Goal: Task Accomplishment & Management: Manage account settings

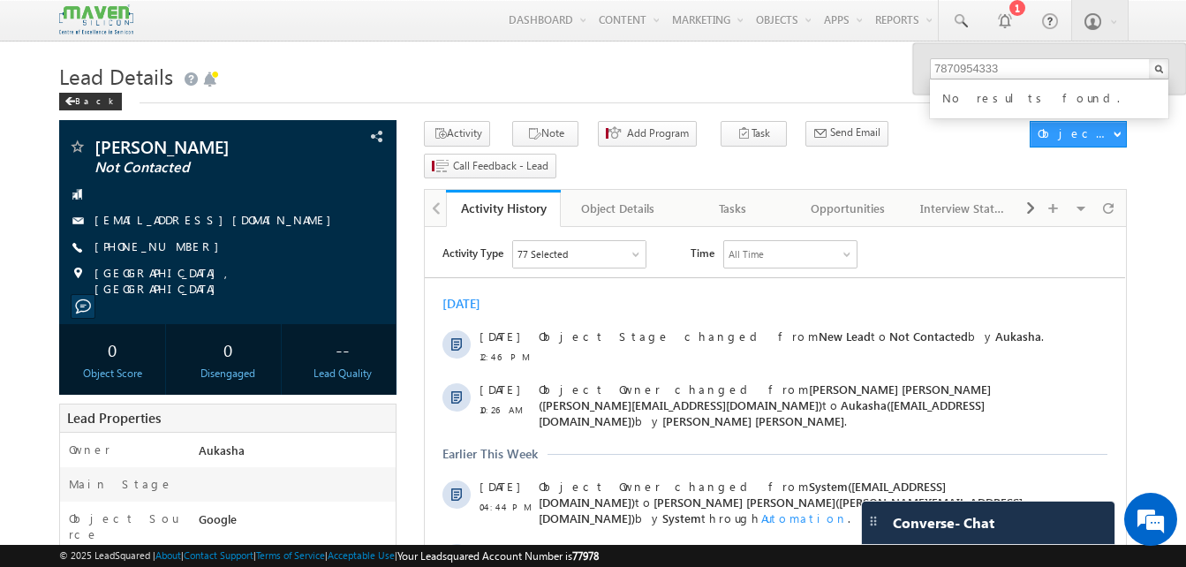
click at [326, 105] on div "Lead Details Back" at bounding box center [592, 89] width 1067 height 64
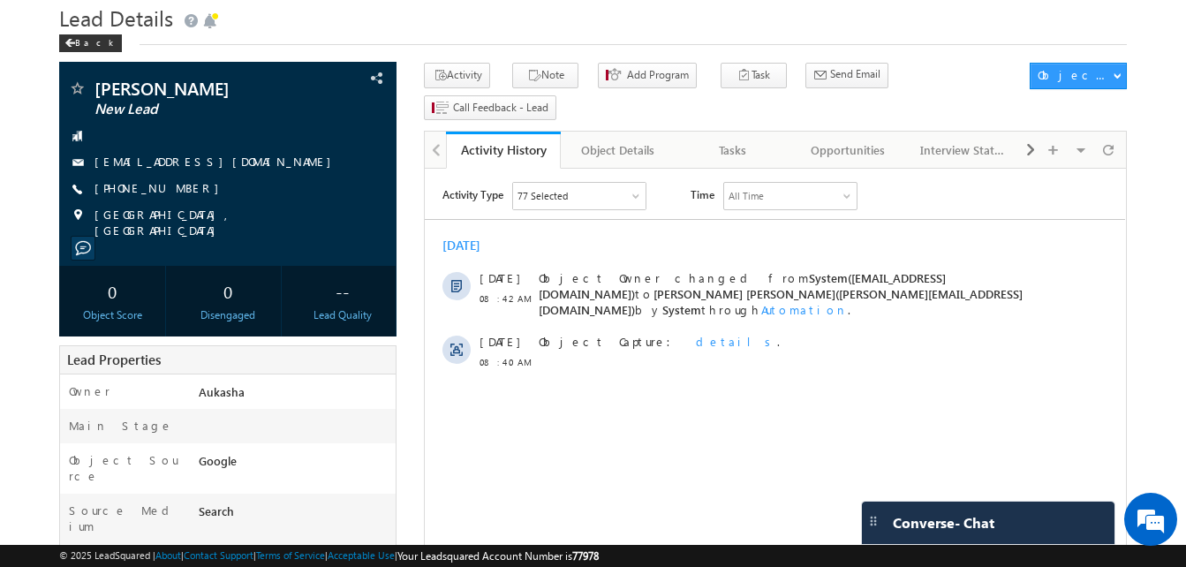
scroll to position [49, 0]
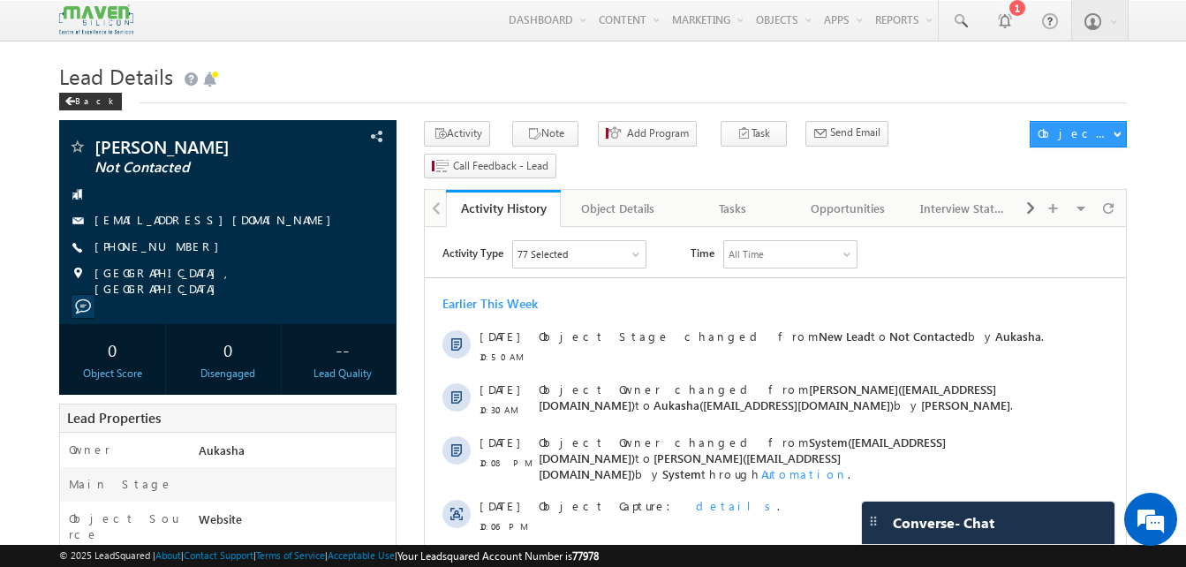
click at [320, 91] on h1 "Lead Details" at bounding box center [592, 74] width 1067 height 34
drag, startPoint x: 196, startPoint y: 247, endPoint x: 179, endPoint y: 245, distance: 16.9
click at [179, 245] on div "+91-8360315042" at bounding box center [228, 247] width 320 height 18
copy div "+91-8360315042"
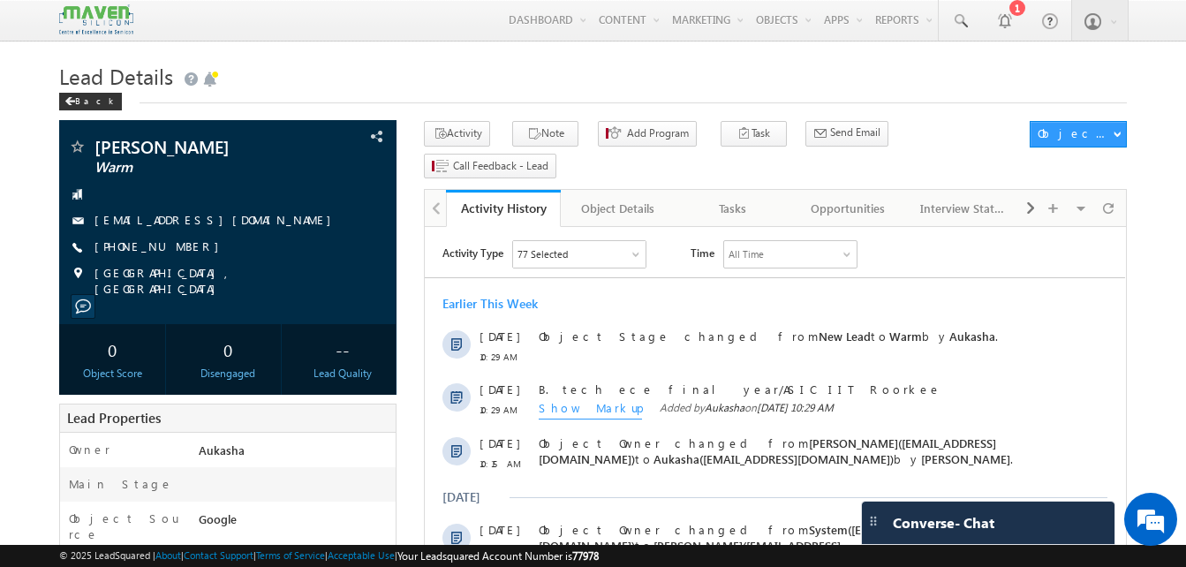
drag, startPoint x: 197, startPoint y: 245, endPoint x: 181, endPoint y: 249, distance: 16.3
click at [181, 249] on div "+91-9552067110" at bounding box center [228, 247] width 320 height 18
copy div "+91-9552067110"
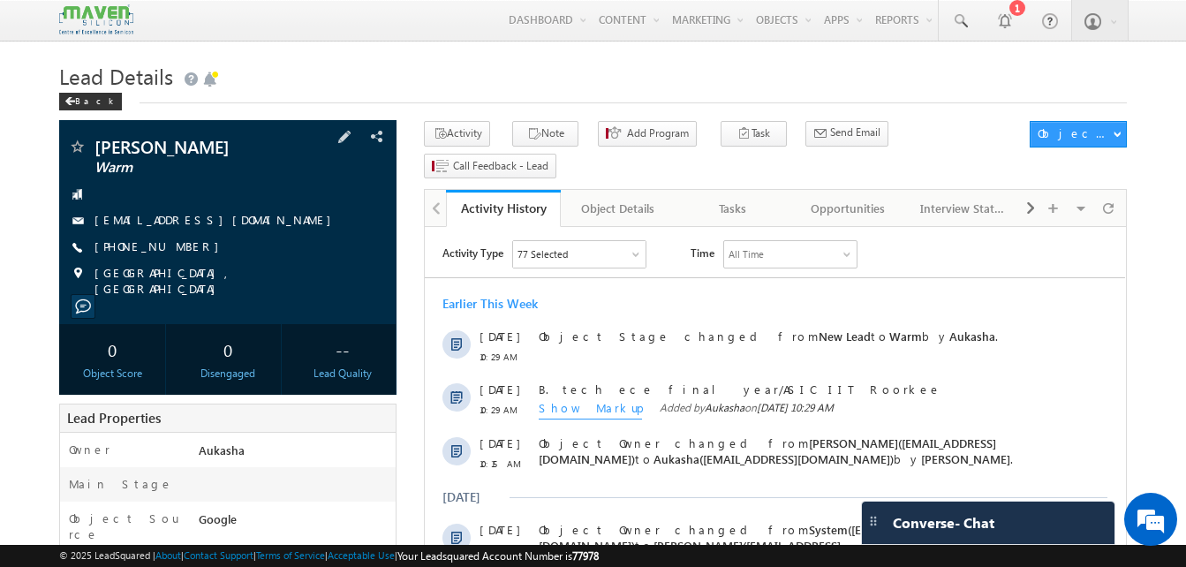
click at [179, 247] on div "+91-9552067110" at bounding box center [228, 247] width 320 height 18
copy div "+91-9552067110"
click at [964, 12] on span at bounding box center [960, 21] width 18 height 18
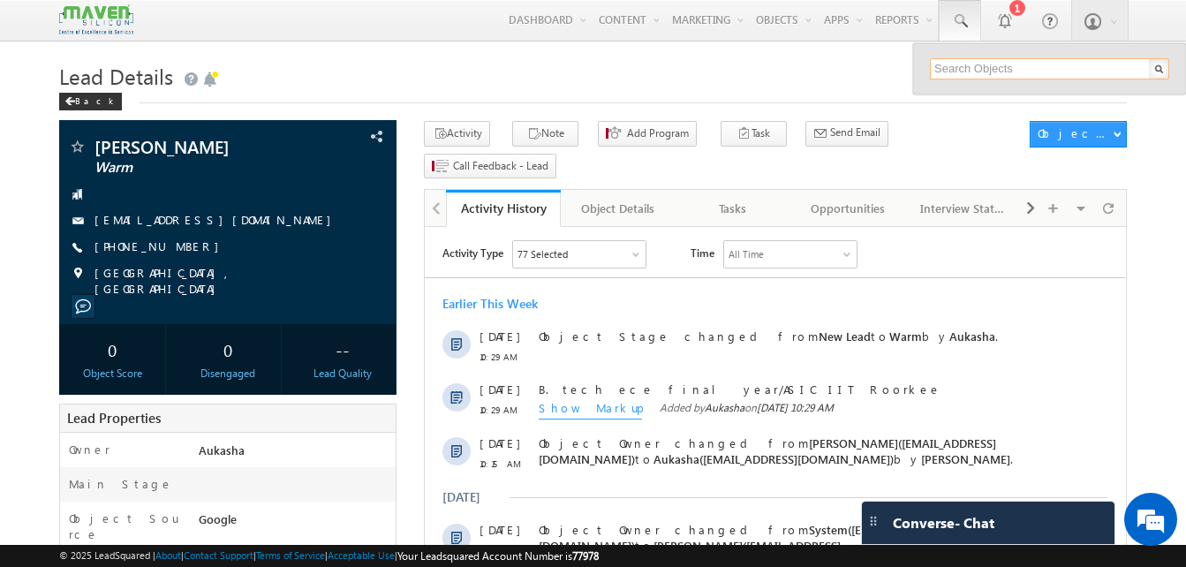
click at [964, 63] on input "text" at bounding box center [1049, 68] width 239 height 21
paste input "8270615625"
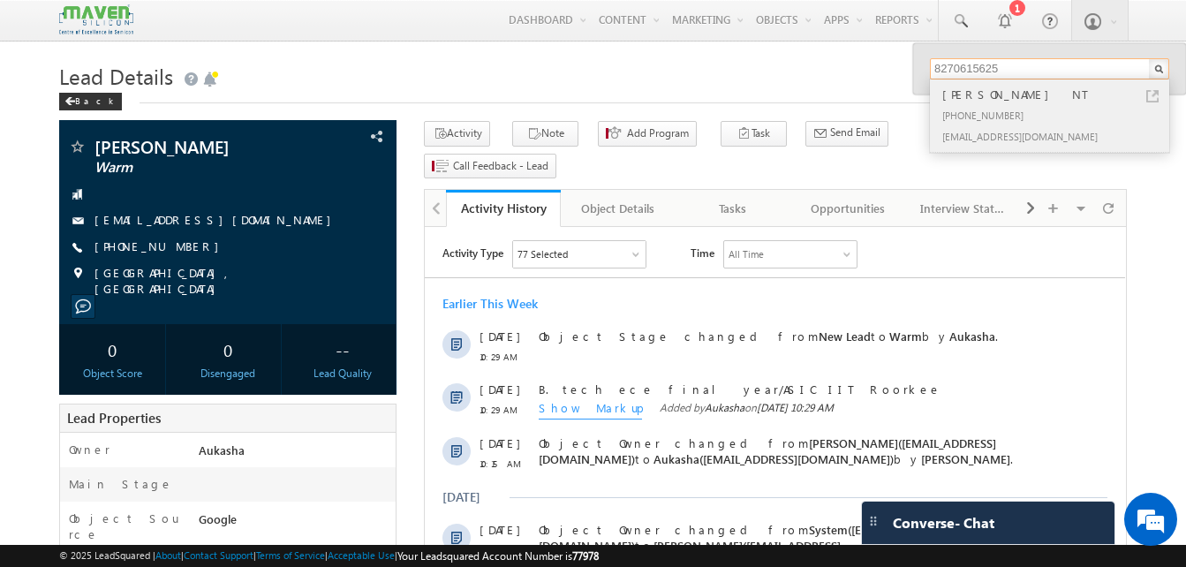
type input "8270615625"
click at [1152, 97] on link at bounding box center [1152, 96] width 12 height 12
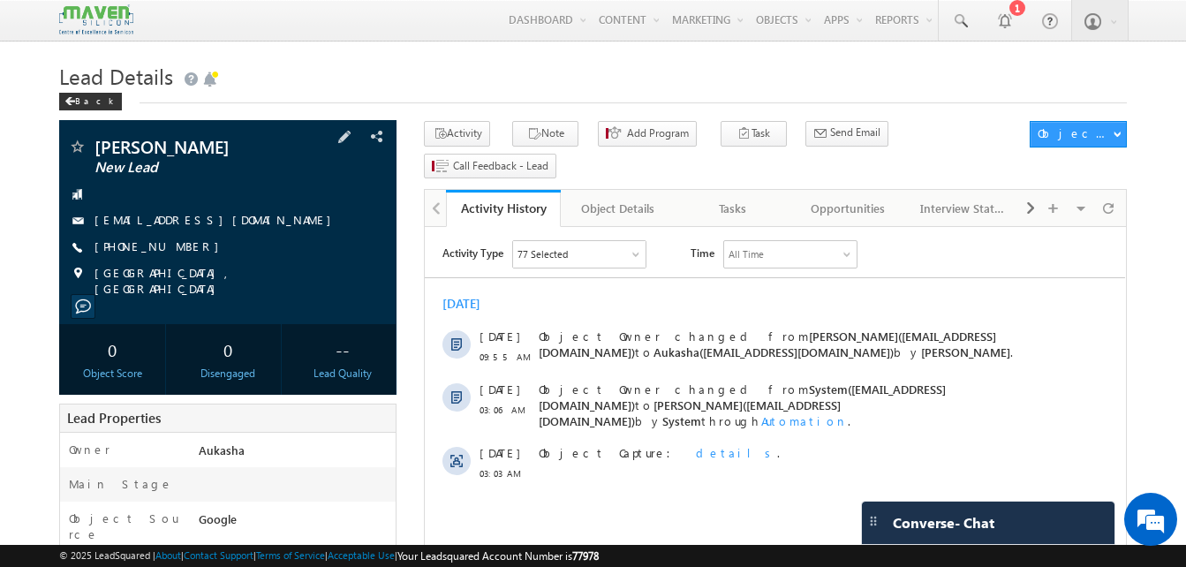
drag, startPoint x: 265, startPoint y: 221, endPoint x: 250, endPoint y: 220, distance: 15.0
click at [250, 220] on div "[EMAIL_ADDRESS][DOMAIN_NAME]" at bounding box center [228, 221] width 320 height 18
copy div "[EMAIL_ADDRESS][DOMAIN_NAME]"
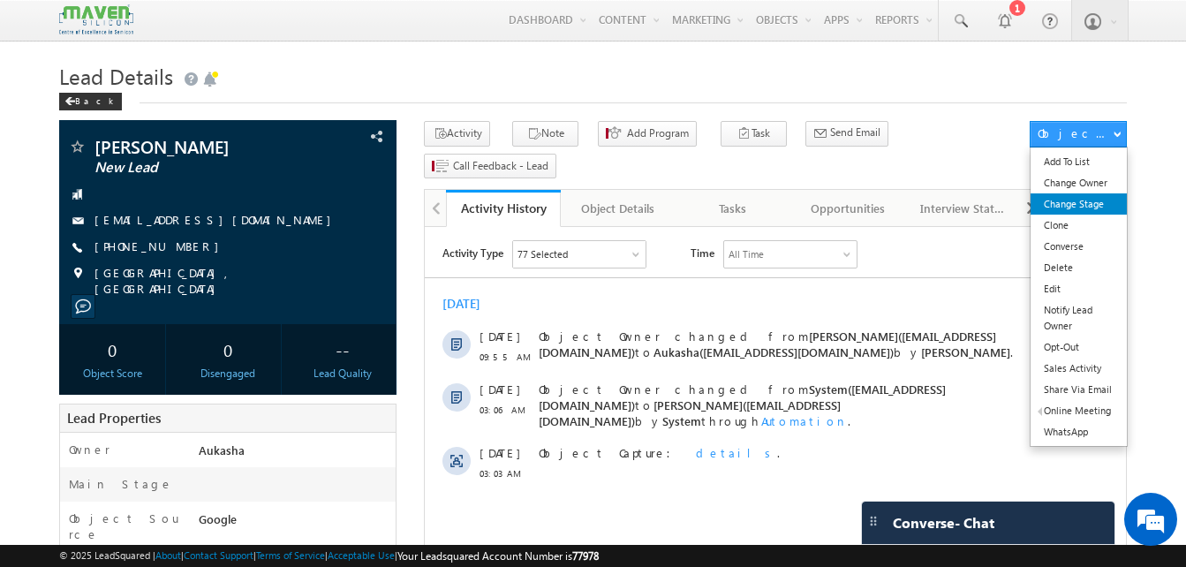
click at [1099, 211] on link "Change Stage" at bounding box center [1078, 203] width 96 height 21
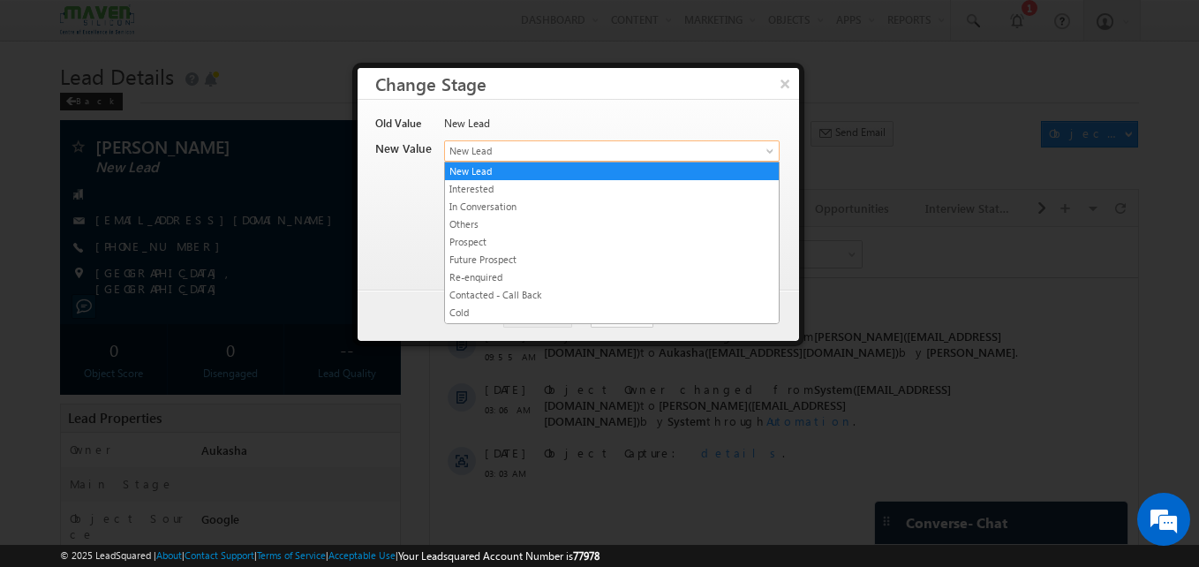
click at [479, 151] on span "New Lead" at bounding box center [582, 151] width 275 height 16
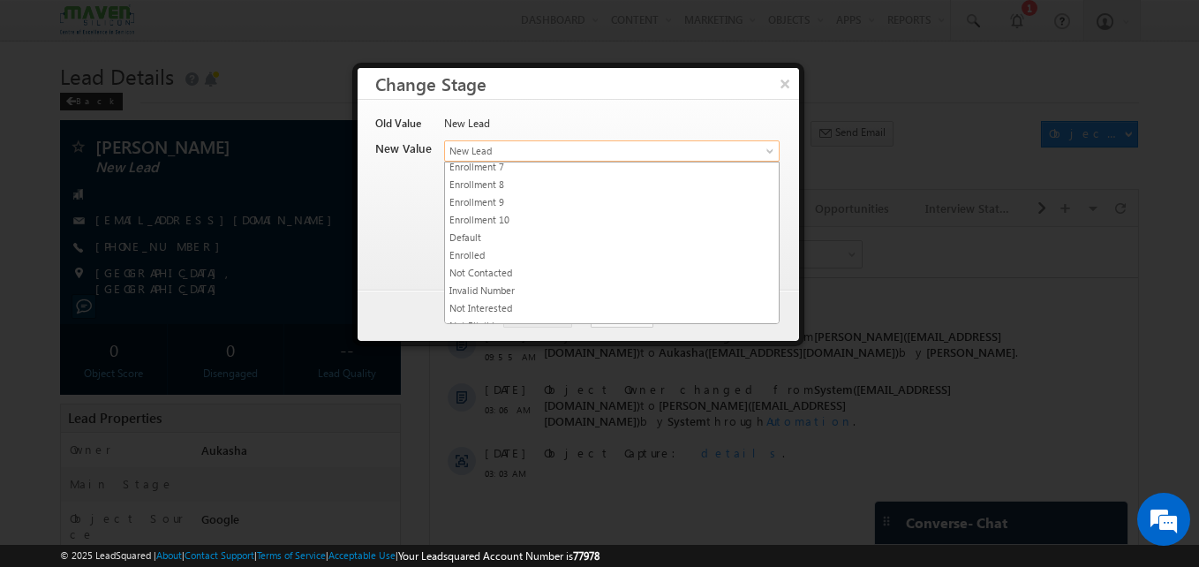
scroll to position [334, 0]
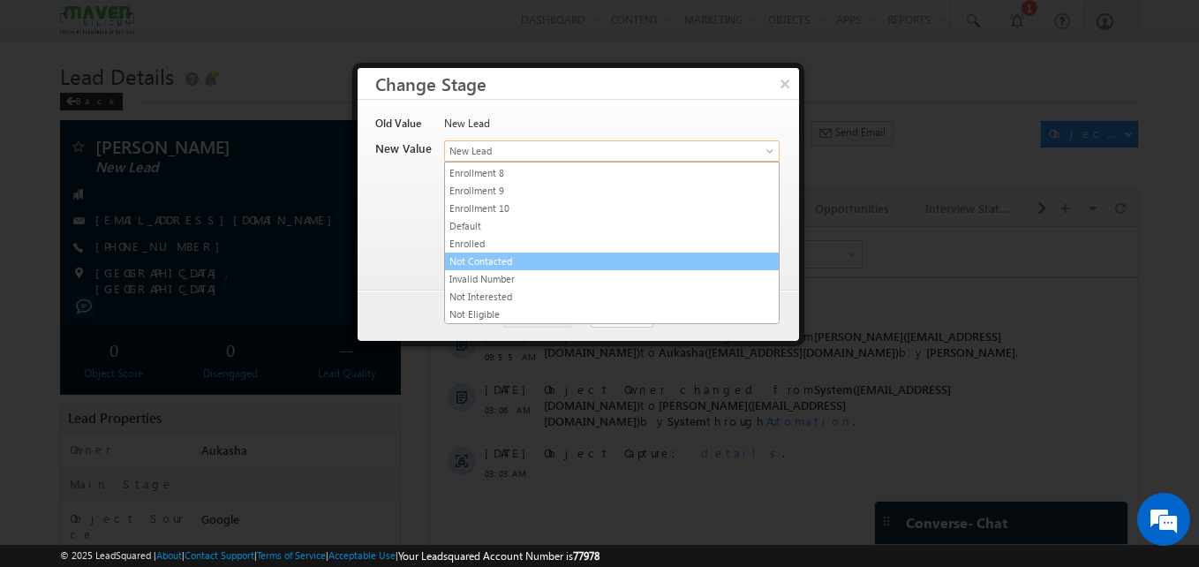
click at [523, 260] on link "Not Contacted" at bounding box center [612, 261] width 334 height 16
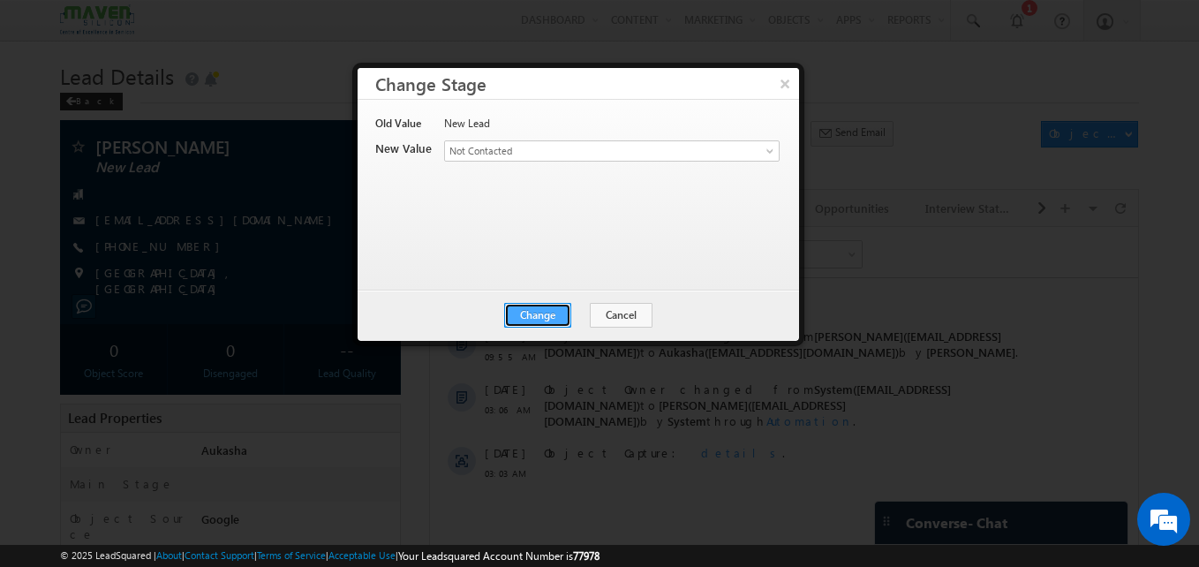
click at [528, 321] on button "Change" at bounding box center [537, 315] width 67 height 25
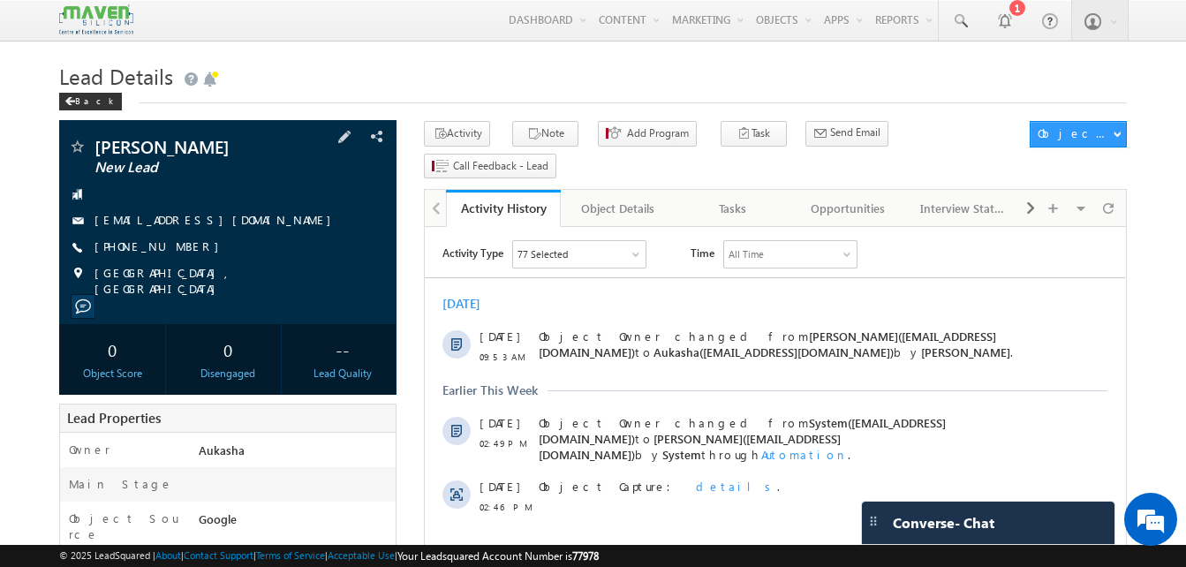
click at [255, 223] on div "maurya7905048093@gmail.com" at bounding box center [228, 221] width 320 height 18
copy div "maurya7905048093@gmail.com"
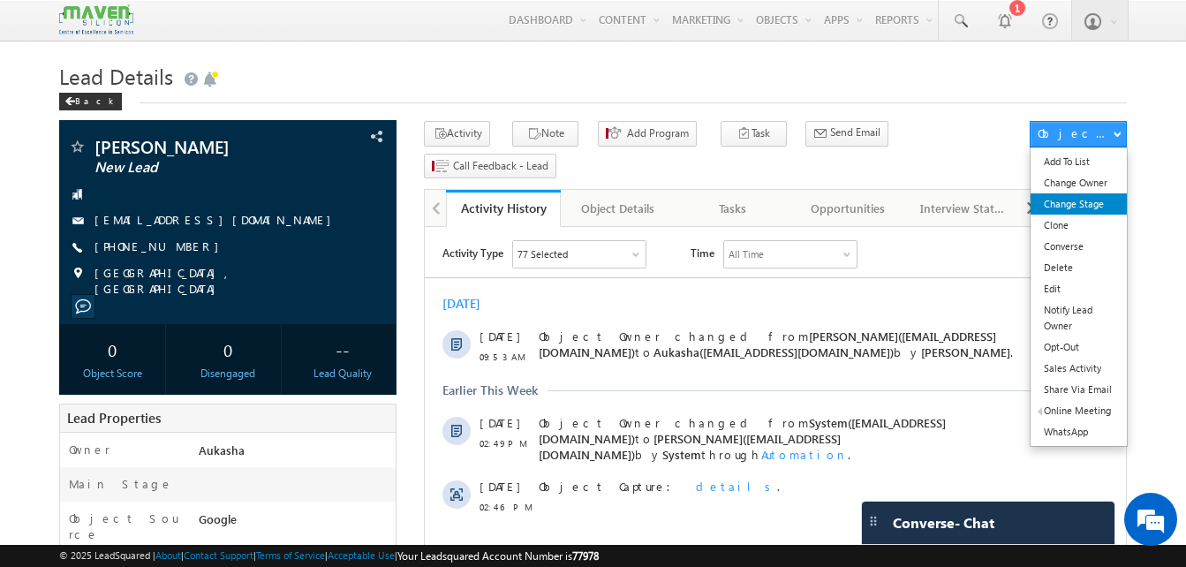
click at [1085, 200] on link "Change Stage" at bounding box center [1078, 203] width 96 height 21
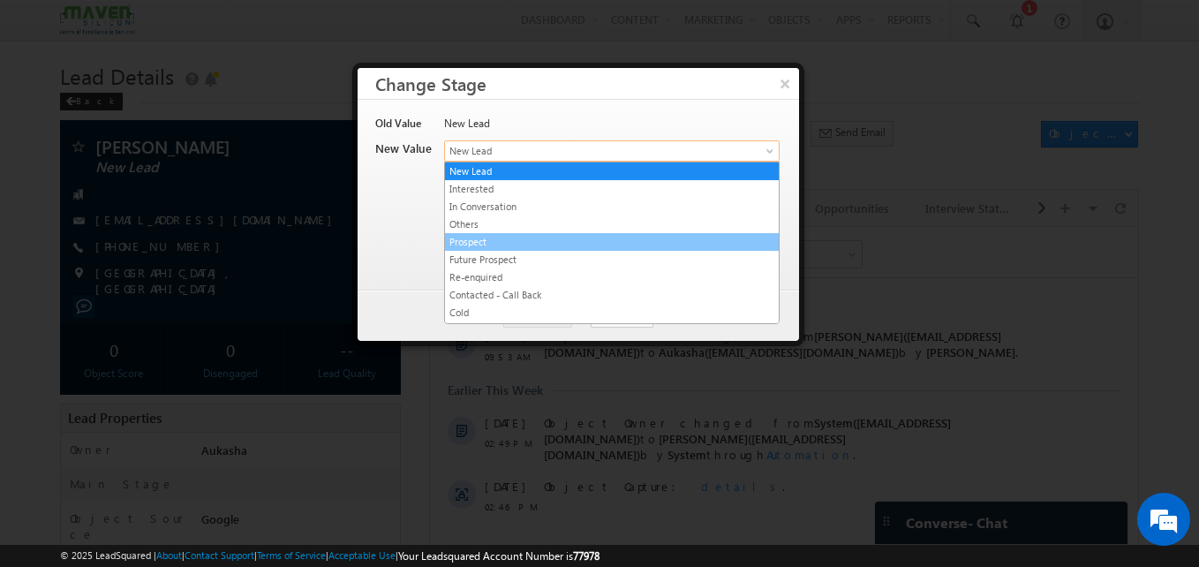
drag, startPoint x: 593, startPoint y: 156, endPoint x: 579, endPoint y: 254, distance: 99.0
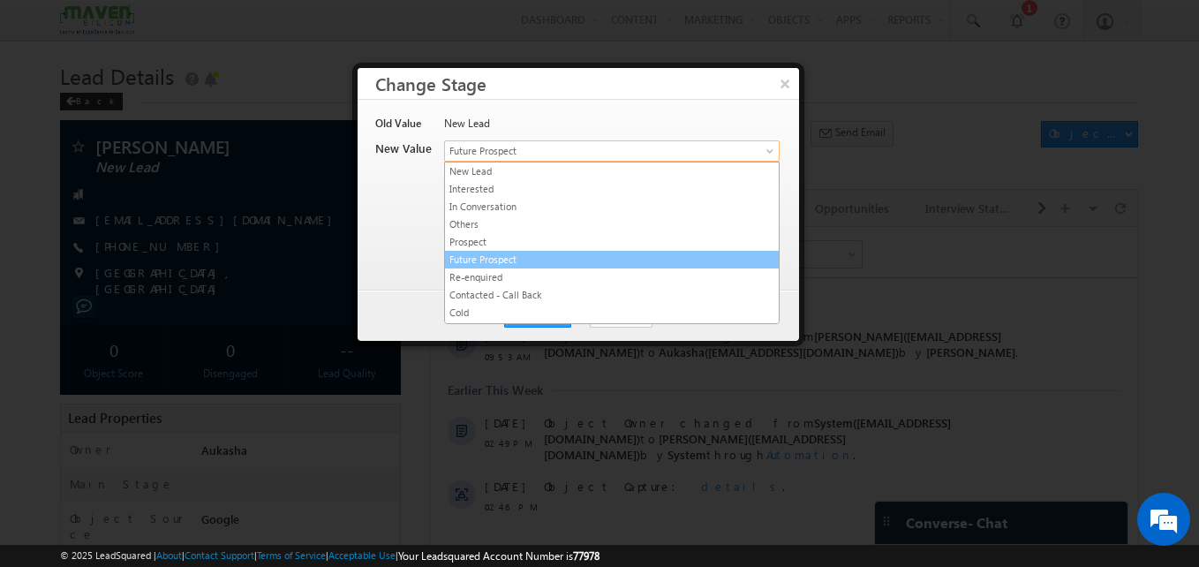
drag, startPoint x: 479, startPoint y: 149, endPoint x: 554, endPoint y: 253, distance: 127.9
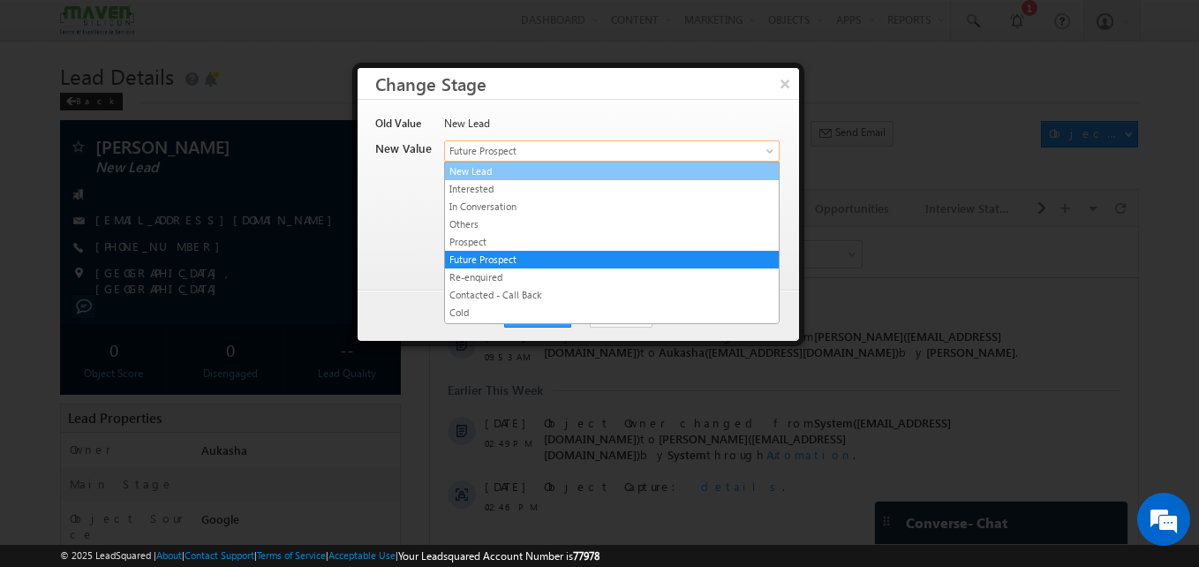
drag, startPoint x: 546, startPoint y: 155, endPoint x: 562, endPoint y: 206, distance: 53.0
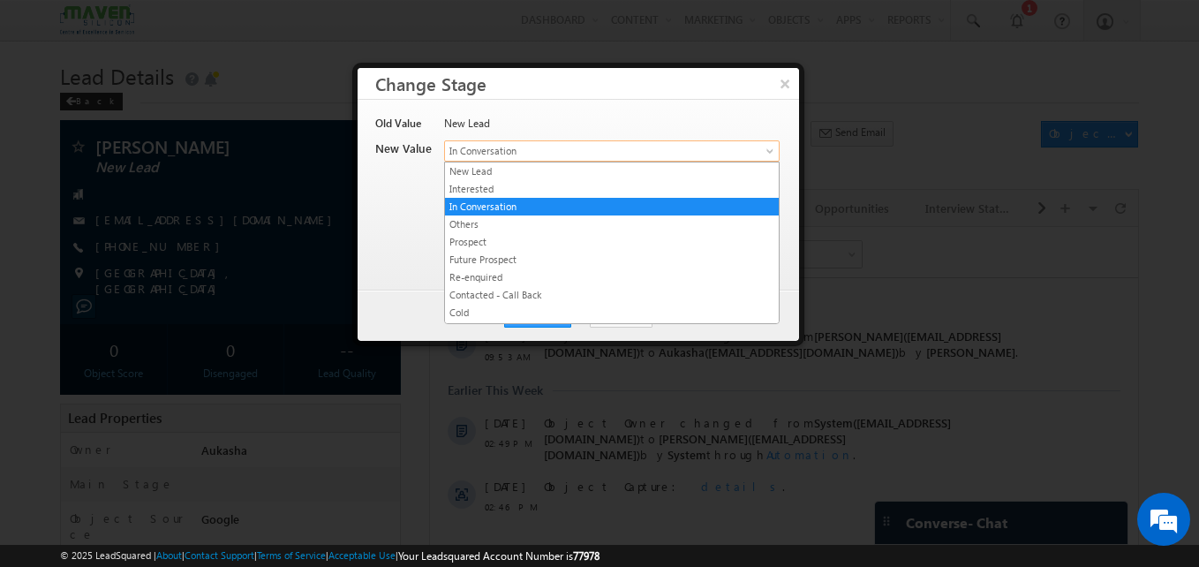
click at [588, 153] on span "In Conversation" at bounding box center [582, 151] width 275 height 16
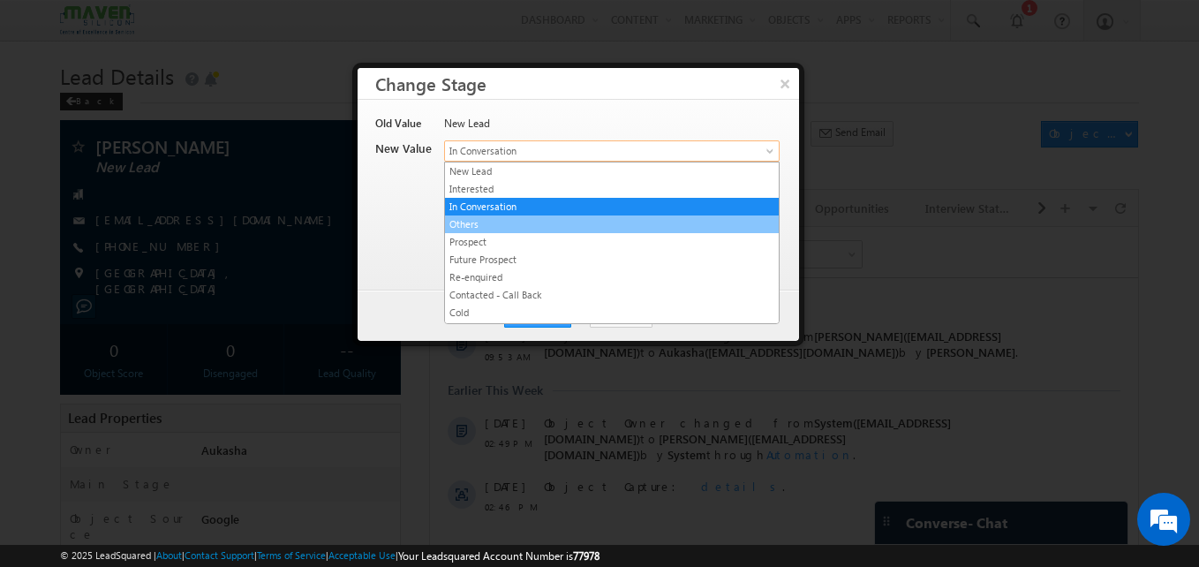
scroll to position [334, 0]
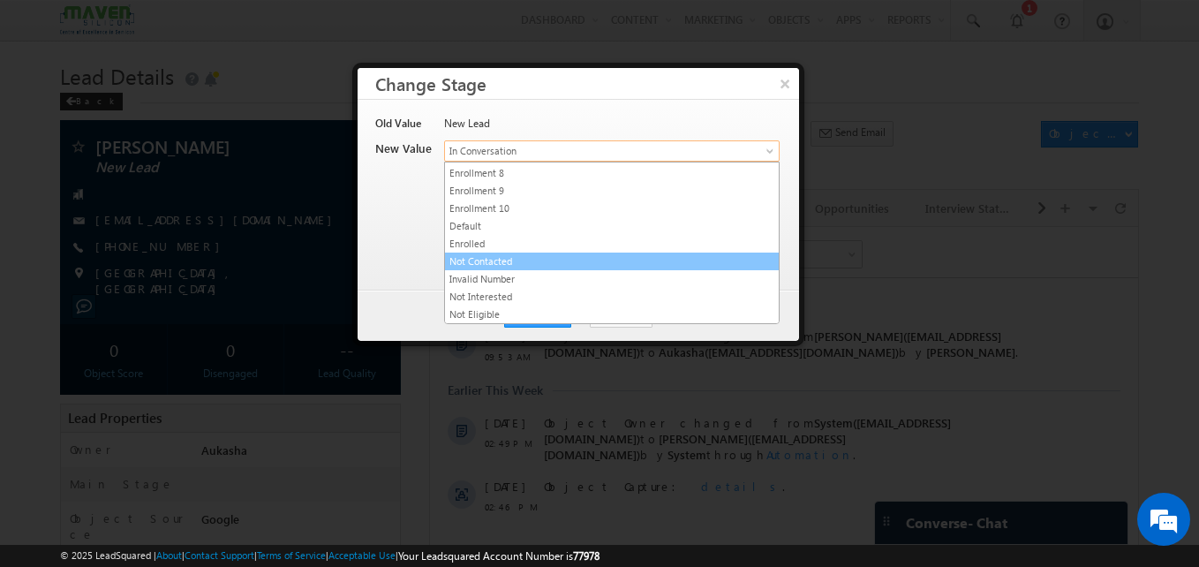
click at [498, 268] on link "Not Contacted" at bounding box center [612, 261] width 334 height 16
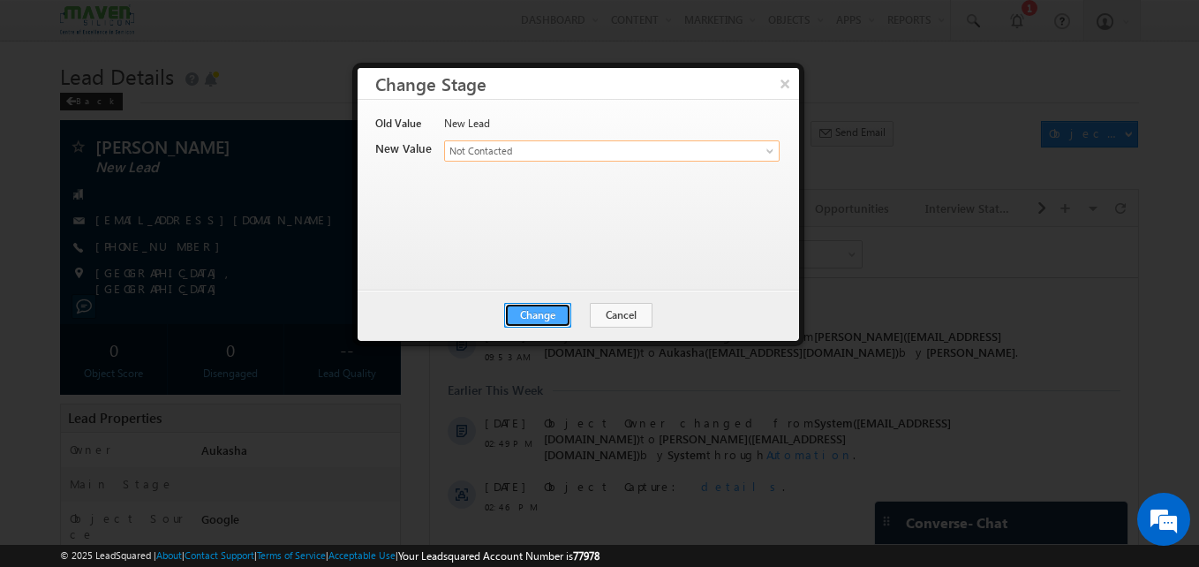
click at [526, 313] on button "Change" at bounding box center [537, 315] width 67 height 25
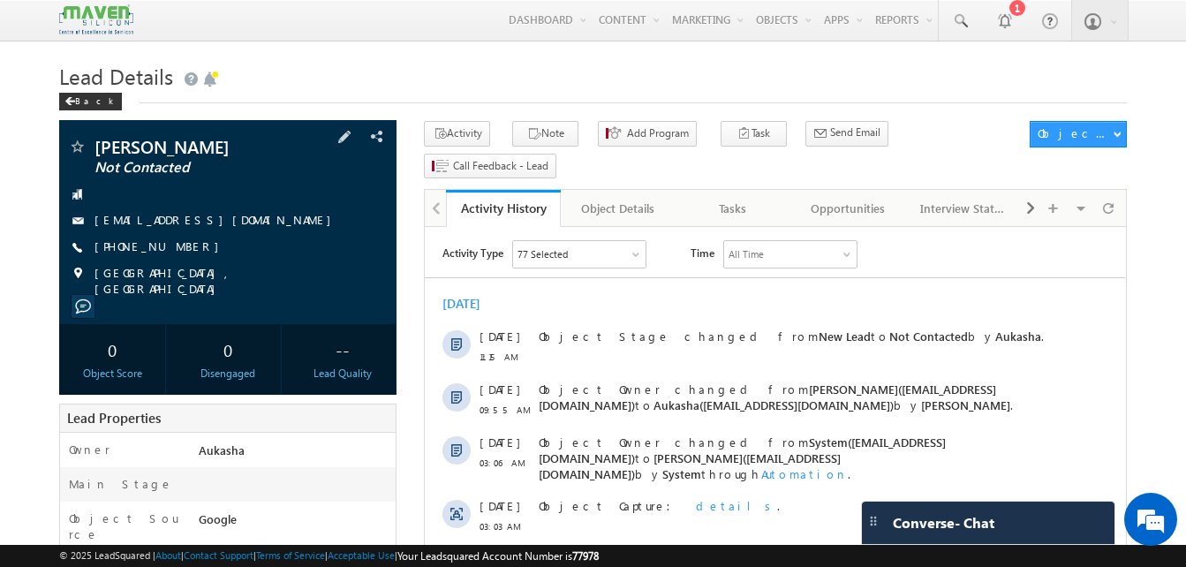
click at [179, 249] on div "+91-9026752133" at bounding box center [228, 247] width 320 height 18
copy div "+91-9026752133"
drag, startPoint x: 268, startPoint y: 148, endPoint x: 77, endPoint y: 132, distance: 192.3
click at [77, 132] on div "Aditya Kant Mishra Not Contacted aadityavats14kasia@gmail.com" at bounding box center [227, 222] width 337 height 204
copy div "Aditya Kant Mishra"
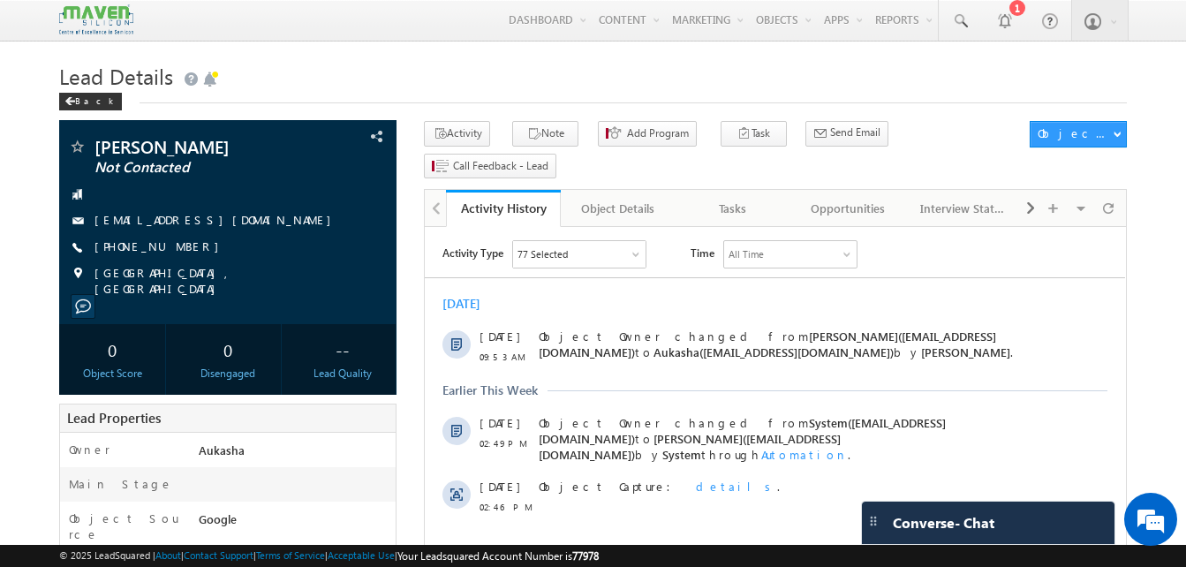
drag, startPoint x: 189, startPoint y: 245, endPoint x: 180, endPoint y: 247, distance: 9.0
click at [180, 247] on div "+91-8787019401" at bounding box center [228, 247] width 320 height 18
copy div "+91-8787019401"
drag, startPoint x: 221, startPoint y: 147, endPoint x: 99, endPoint y: 136, distance: 122.4
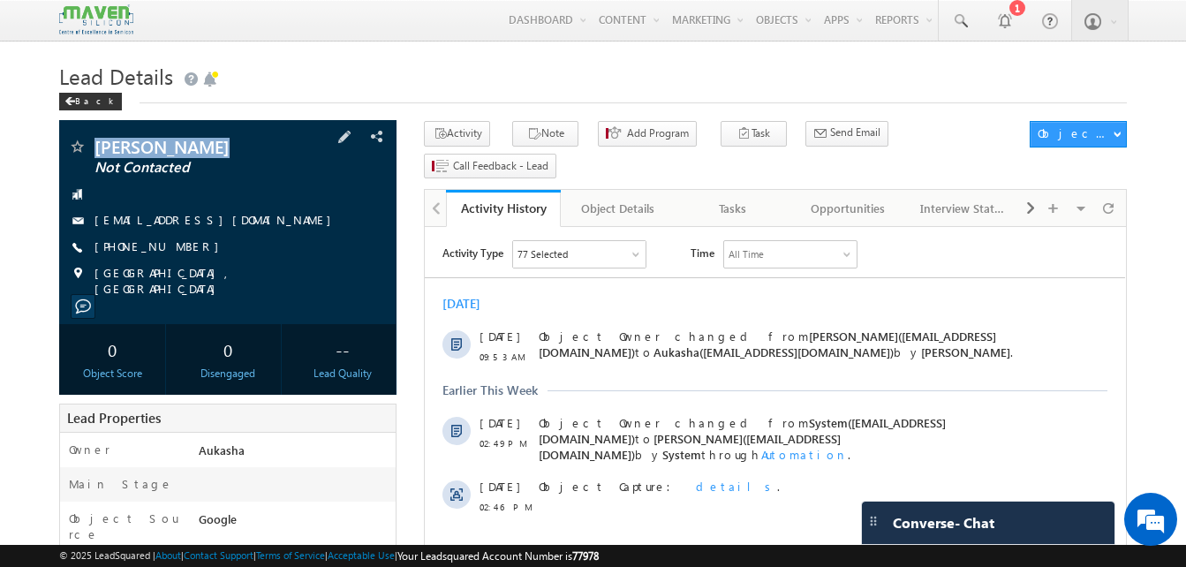
click at [99, 136] on div "Satyam Maurya Not Contacted maurya7905048093@gmail.com" at bounding box center [227, 222] width 337 height 204
copy div "Satyam Maurya"
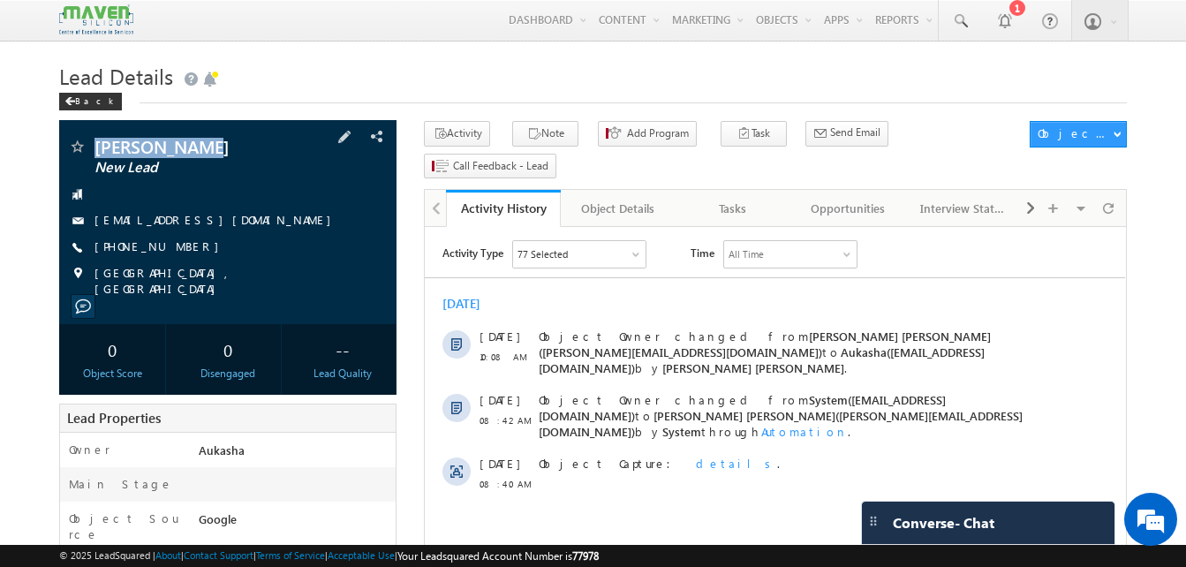
drag, startPoint x: 214, startPoint y: 149, endPoint x: 89, endPoint y: 141, distance: 124.7
click at [89, 141] on div "Shweta Pawar New Lead" at bounding box center [228, 147] width 320 height 18
copy div "Shweta Pawar"
drag, startPoint x: 192, startPoint y: 251, endPoint x: 180, endPoint y: 250, distance: 12.4
click at [180, 250] on div "+91-9975433296" at bounding box center [228, 247] width 320 height 18
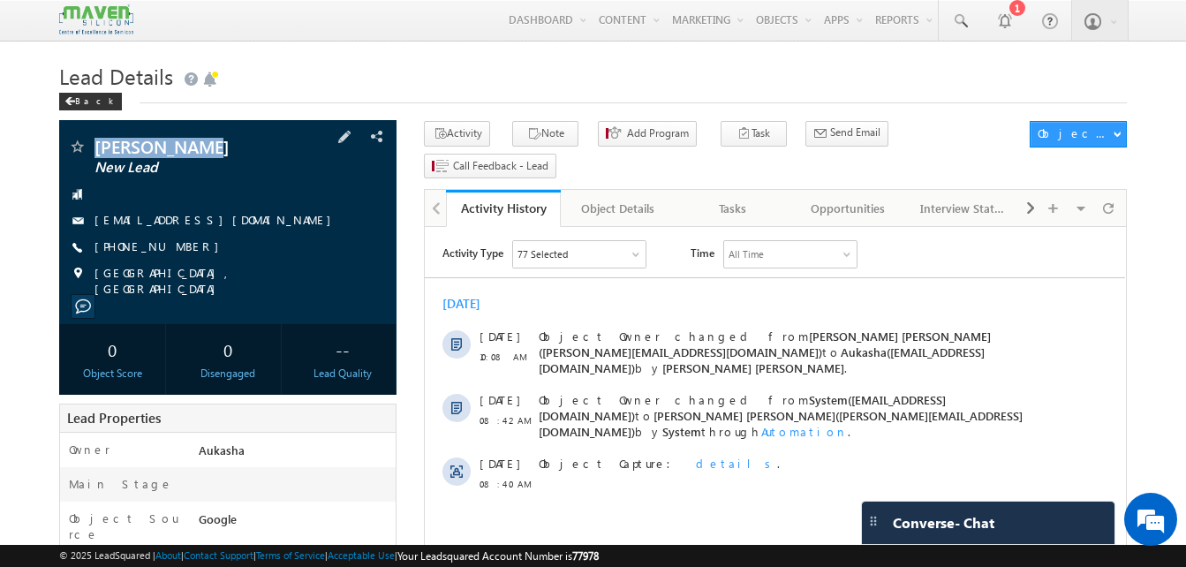
copy div "+91-9975433296"
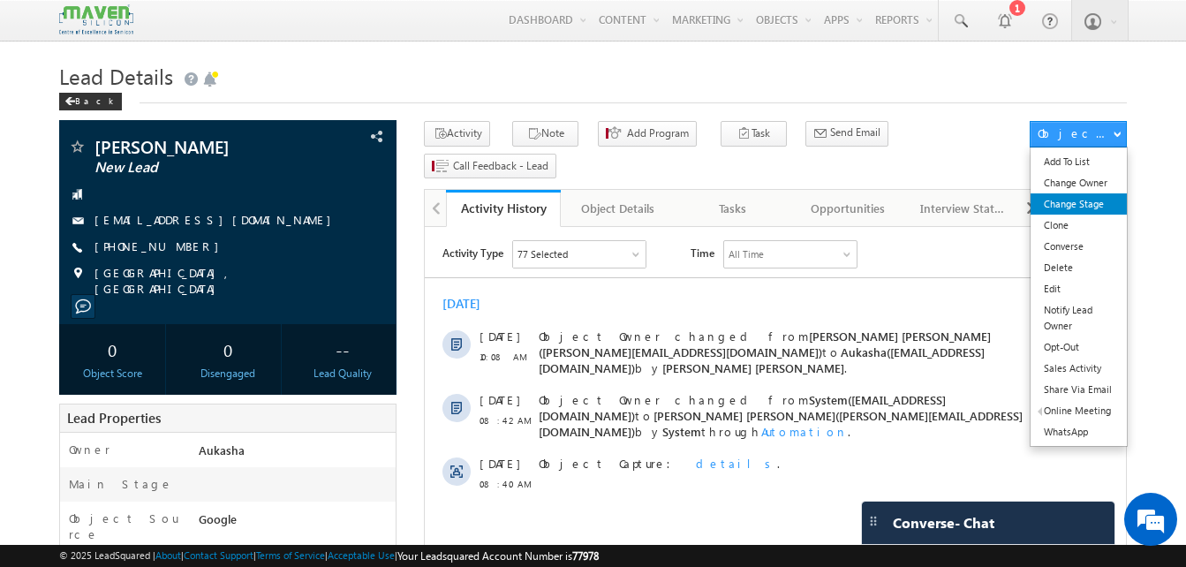
click at [1092, 203] on link "Change Stage" at bounding box center [1078, 203] width 96 height 21
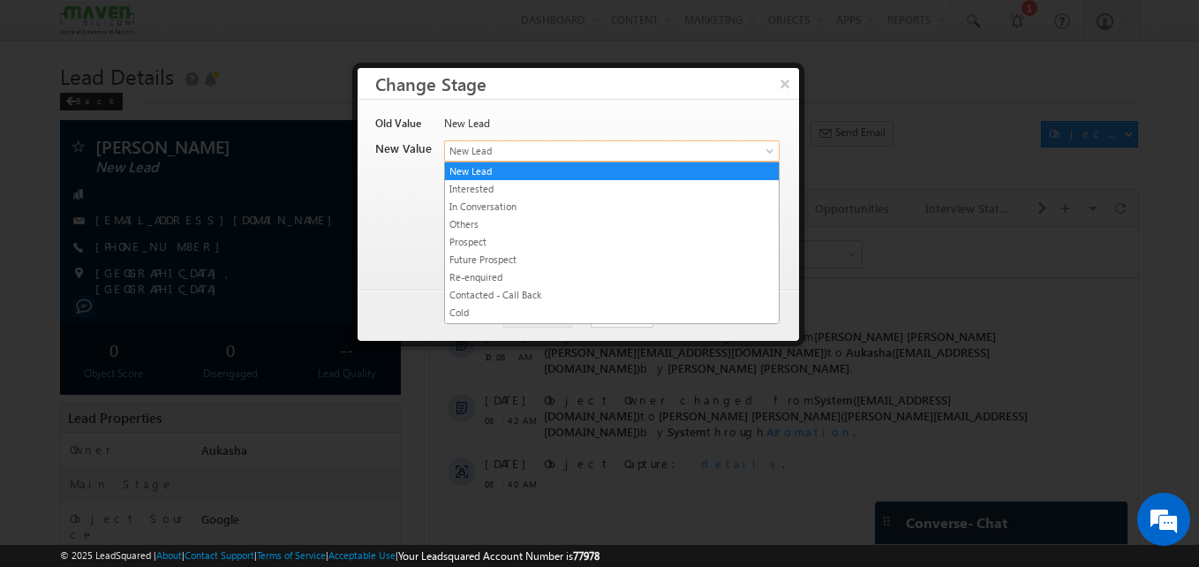
click at [520, 157] on span "New Lead" at bounding box center [582, 151] width 275 height 16
click at [777, 86] on button "×" at bounding box center [784, 83] width 29 height 31
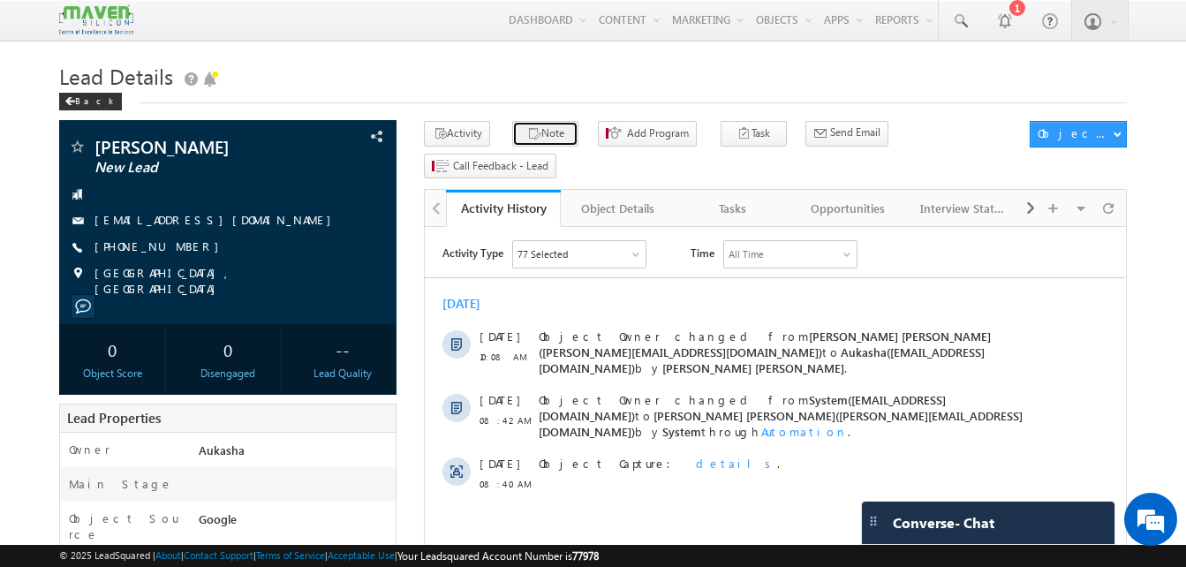
click at [538, 143] on button "Note" at bounding box center [545, 134] width 66 height 26
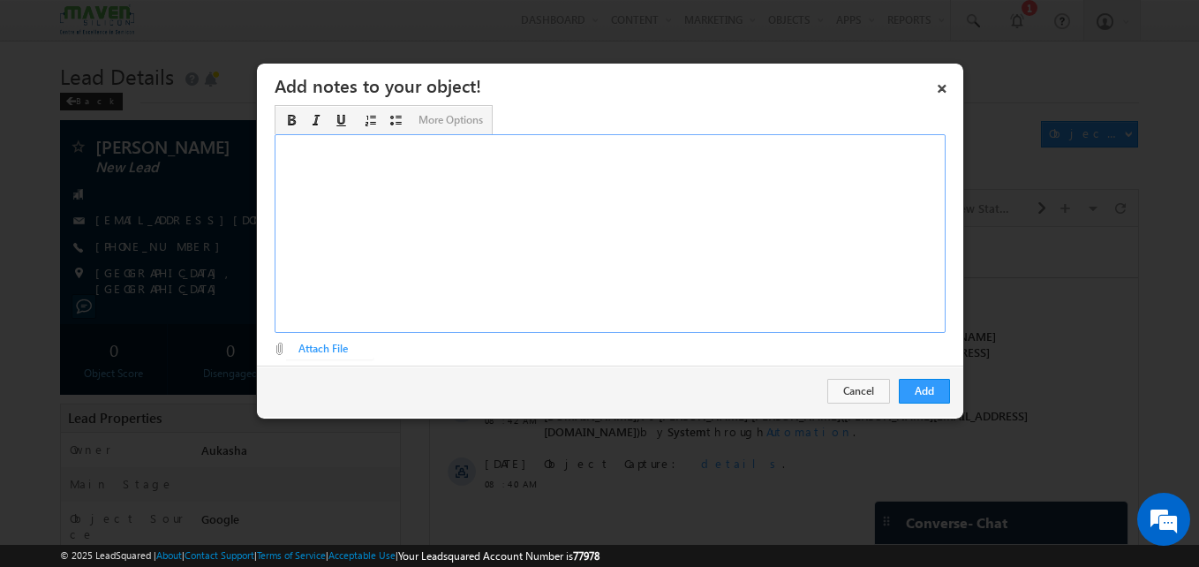
click at [542, 258] on div "Rich Text Editor, Description-inline-editor-div" at bounding box center [610, 233] width 671 height 199
click at [929, 396] on button "Add" at bounding box center [924, 391] width 51 height 25
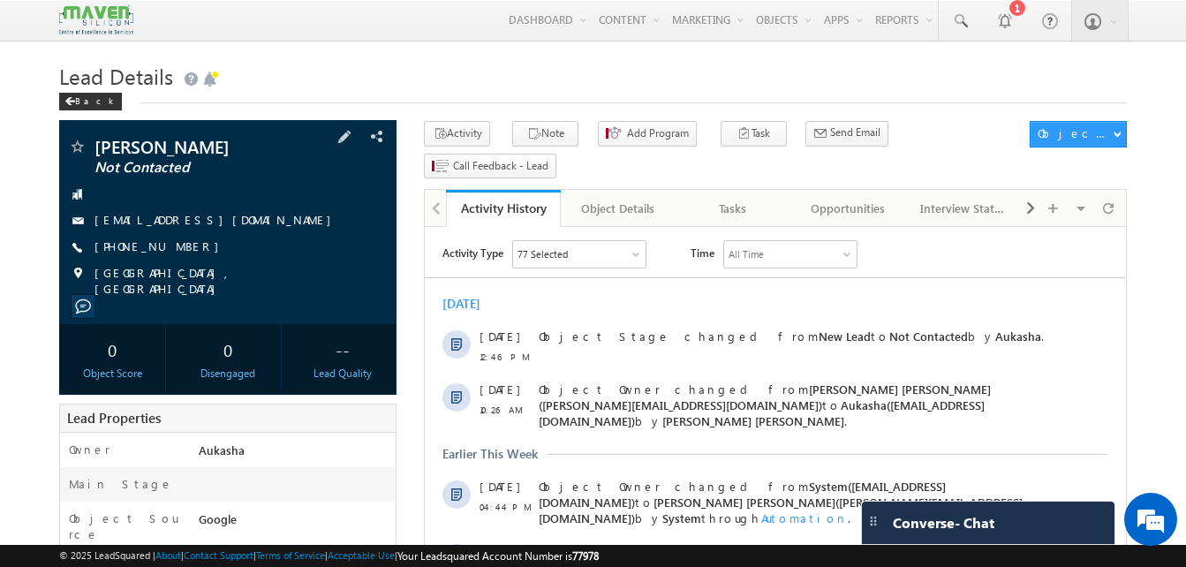
drag, startPoint x: 192, startPoint y: 251, endPoint x: 179, endPoint y: 251, distance: 13.2
click at [179, 251] on div "[PHONE_NUMBER]" at bounding box center [228, 247] width 320 height 18
copy div "[PHONE_NUMBER]"
